Goal: Task Accomplishment & Management: Manage account settings

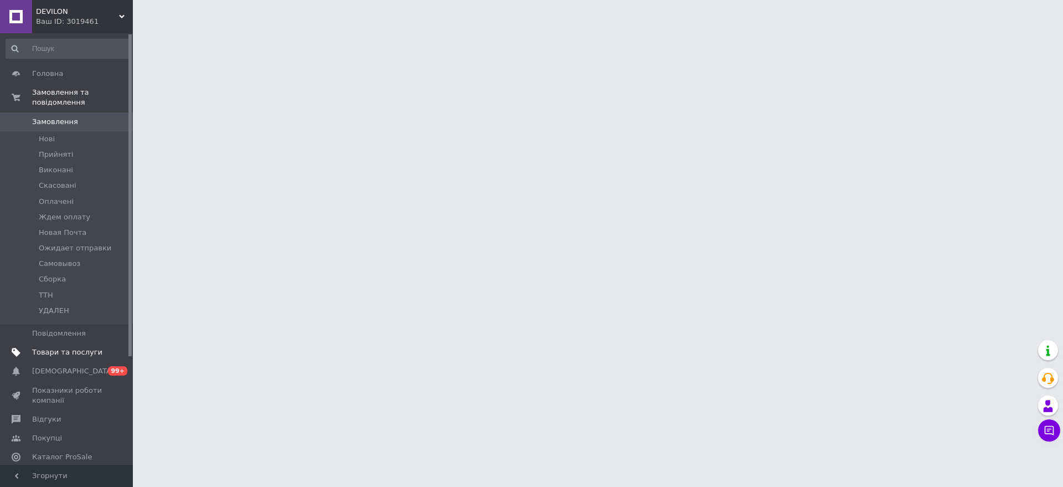
click at [58, 347] on span "Товари та послуги" at bounding box center [67, 352] width 70 height 10
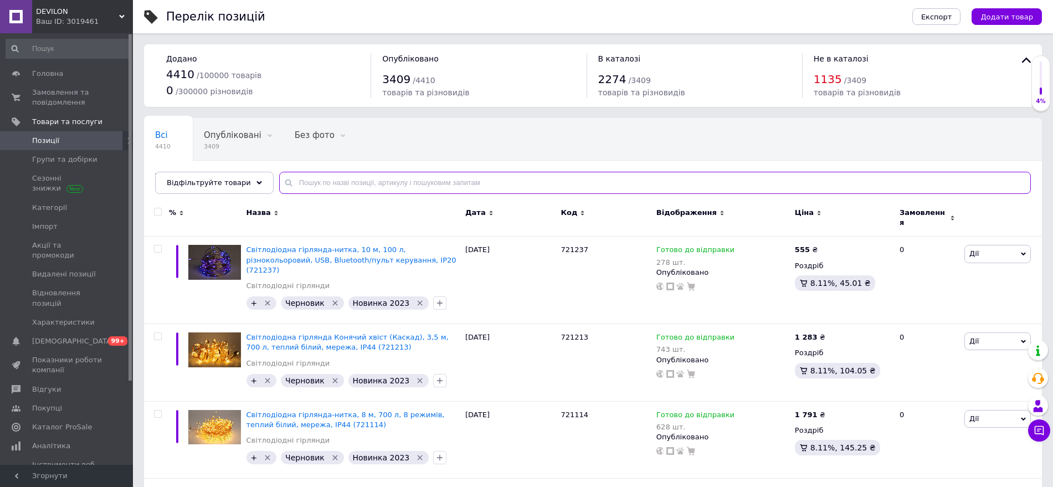
click at [360, 186] on input "text" at bounding box center [654, 183] width 751 height 22
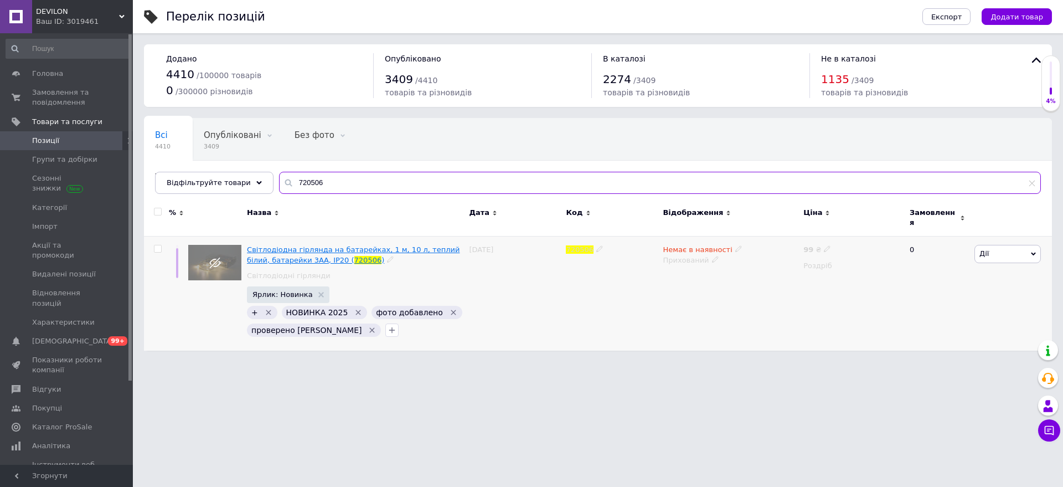
type input "720506"
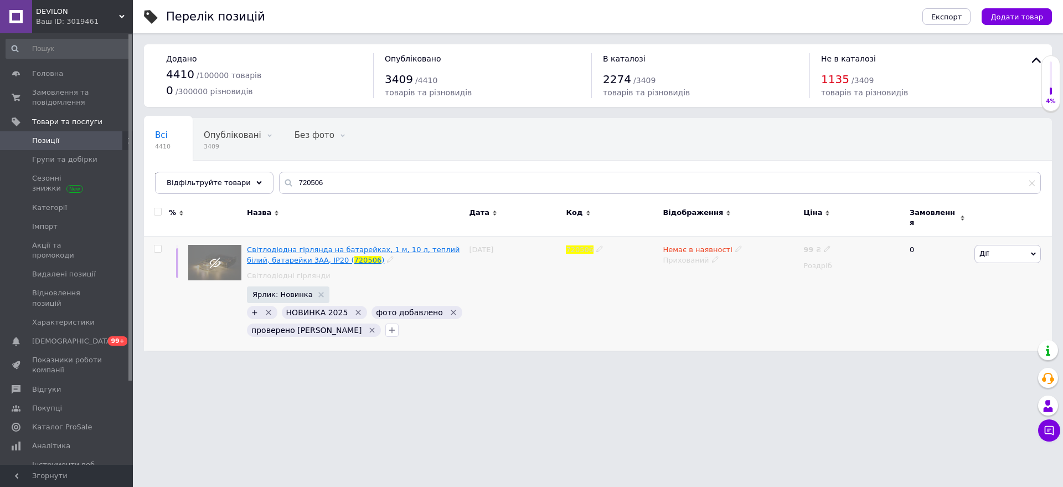
click at [288, 245] on span "Світлодіодна гірлянда на батарейках, 1 м, 10 л, теплий білий, батарейки 3АА, IP…" at bounding box center [353, 254] width 213 height 18
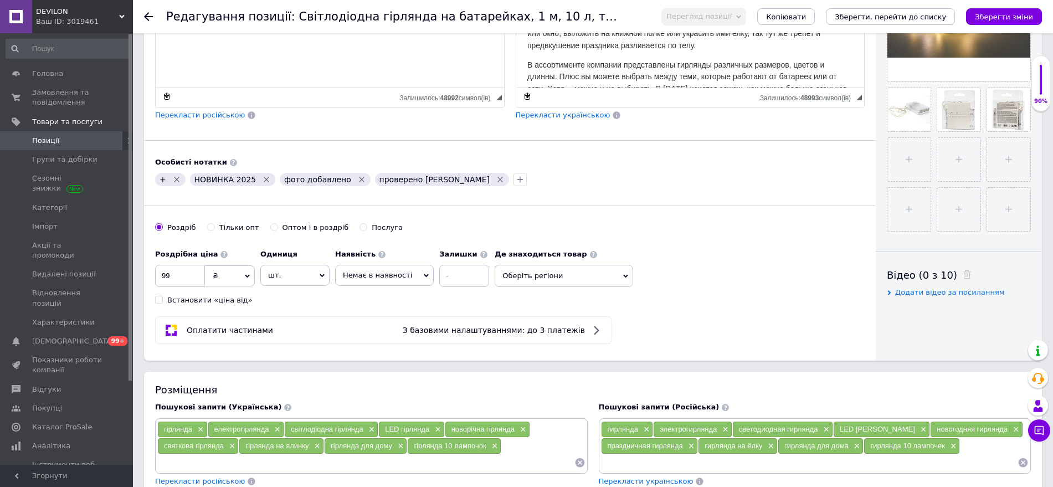
scroll to position [346, 0]
